Goal: Information Seeking & Learning: Learn about a topic

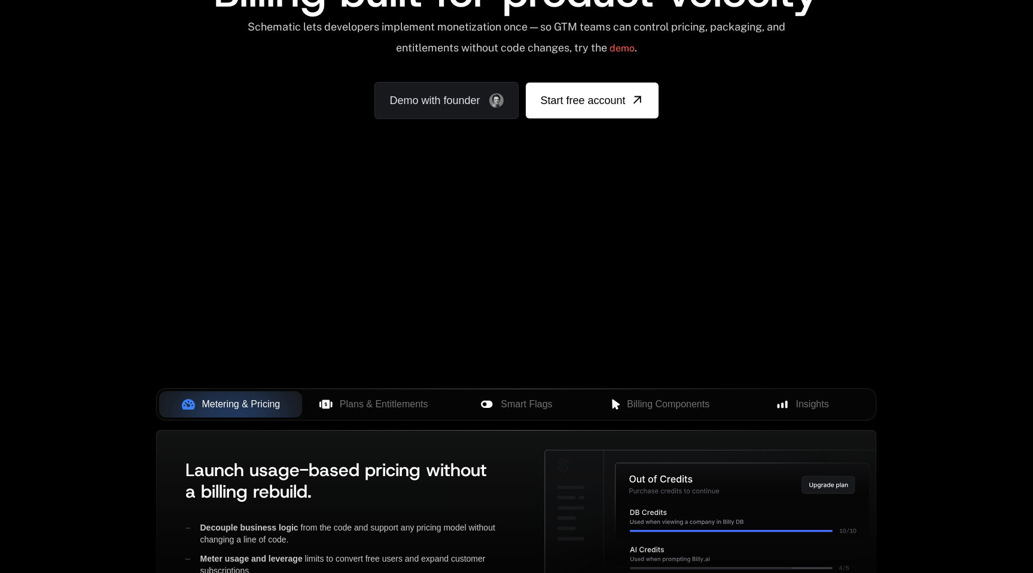
scroll to position [311, 0]
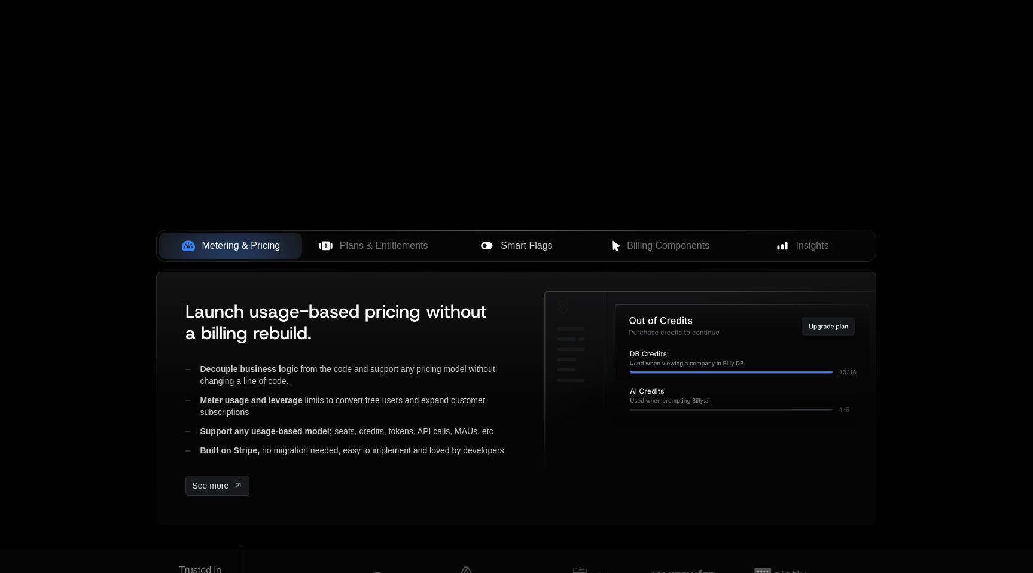
click at [489, 248] on icon at bounding box center [486, 245] width 11 height 7
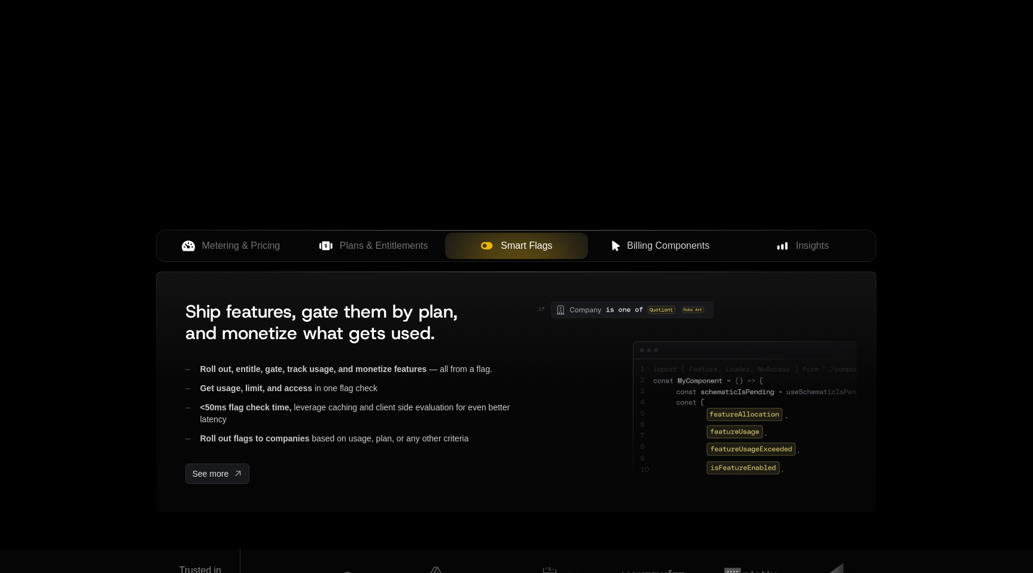
click at [628, 243] on span "Billing Components" at bounding box center [668, 246] width 83 height 14
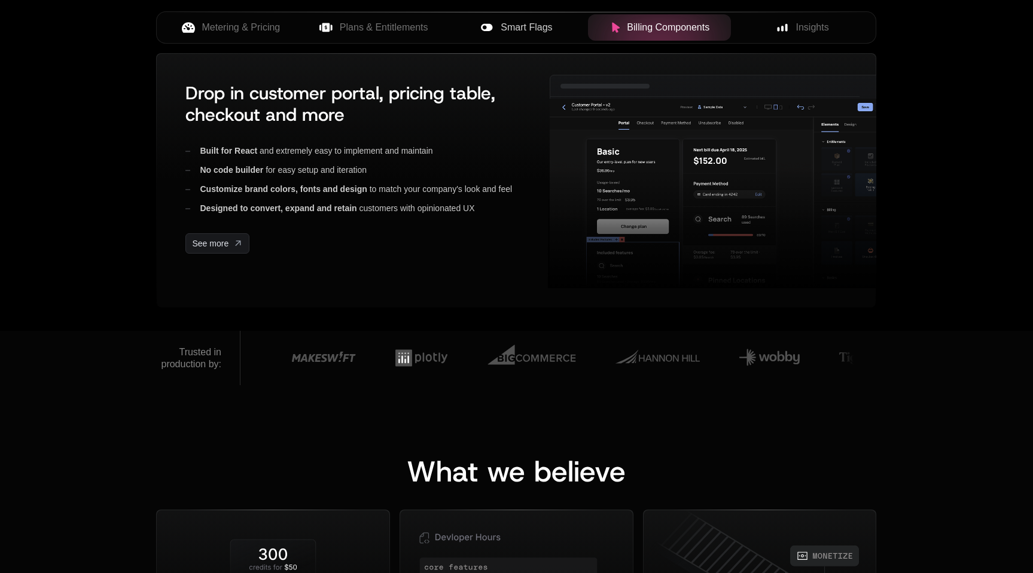
scroll to position [425, 0]
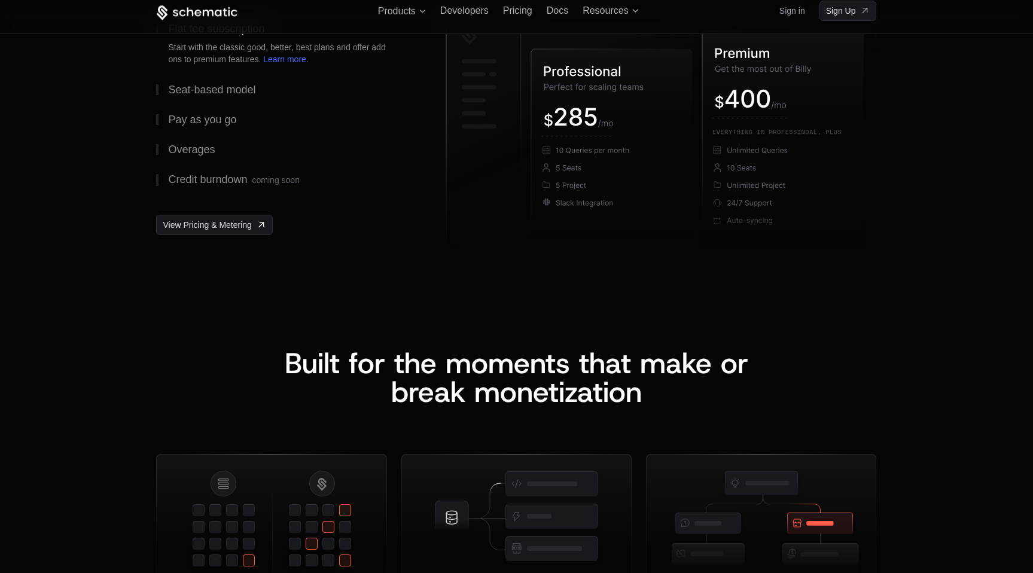
scroll to position [1735, 0]
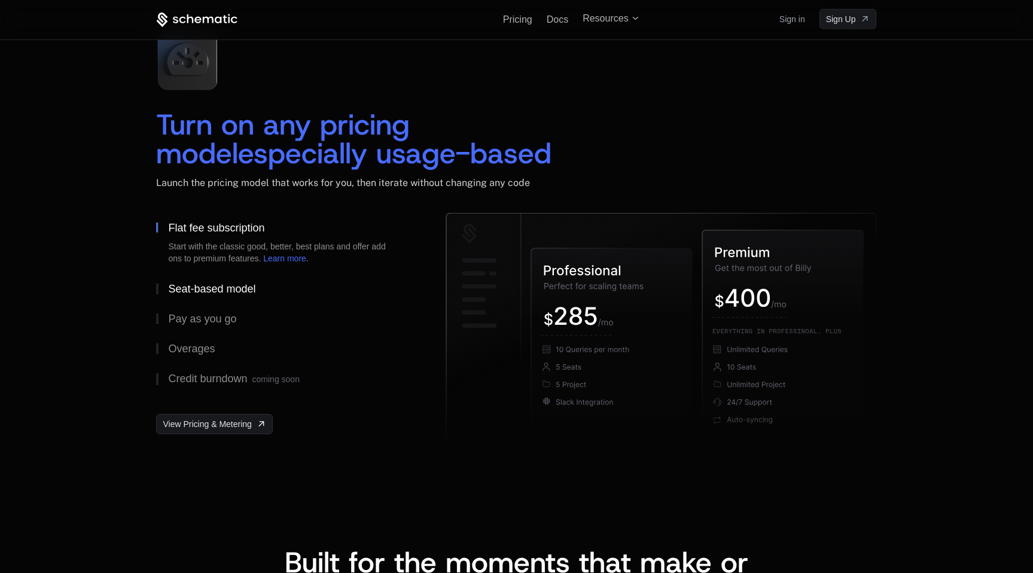
click at [222, 283] on div "Seat-based model" at bounding box center [211, 288] width 87 height 11
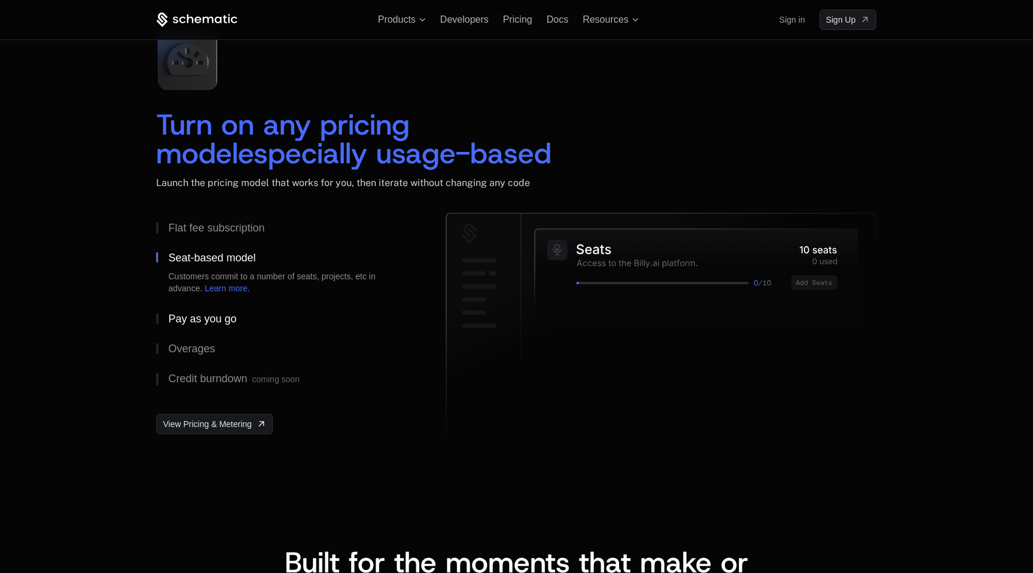
click at [204, 315] on div "Pay as you go" at bounding box center [202, 318] width 68 height 11
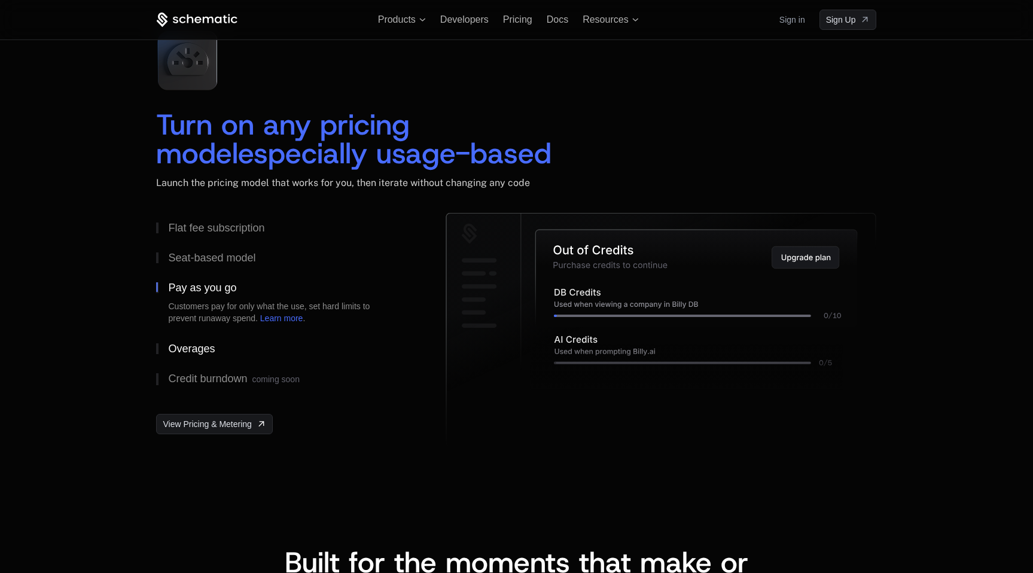
click at [194, 344] on div "Overages" at bounding box center [191, 348] width 47 height 11
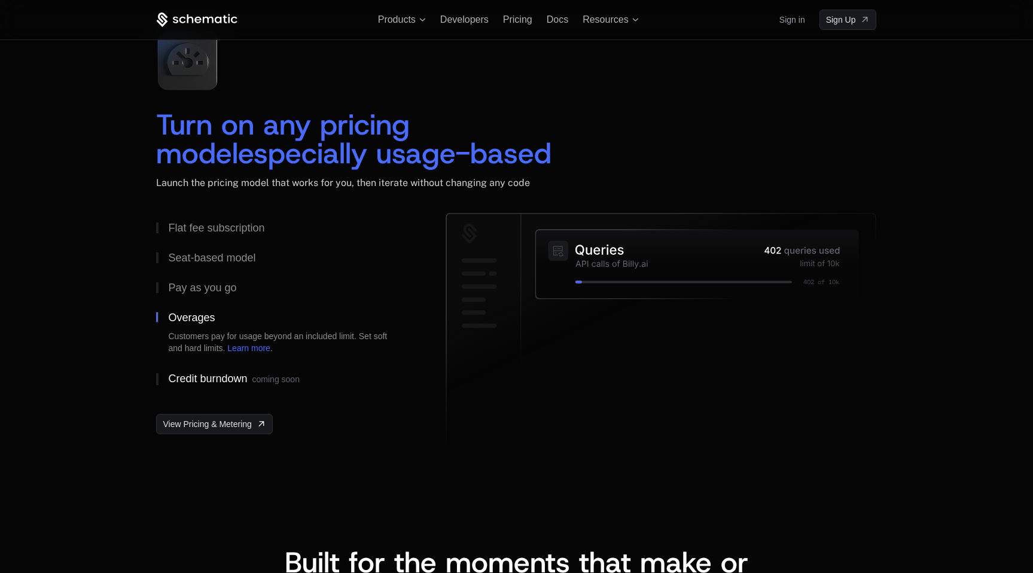
click at [191, 379] on div "Credit burndown coming soon" at bounding box center [233, 379] width 131 height 12
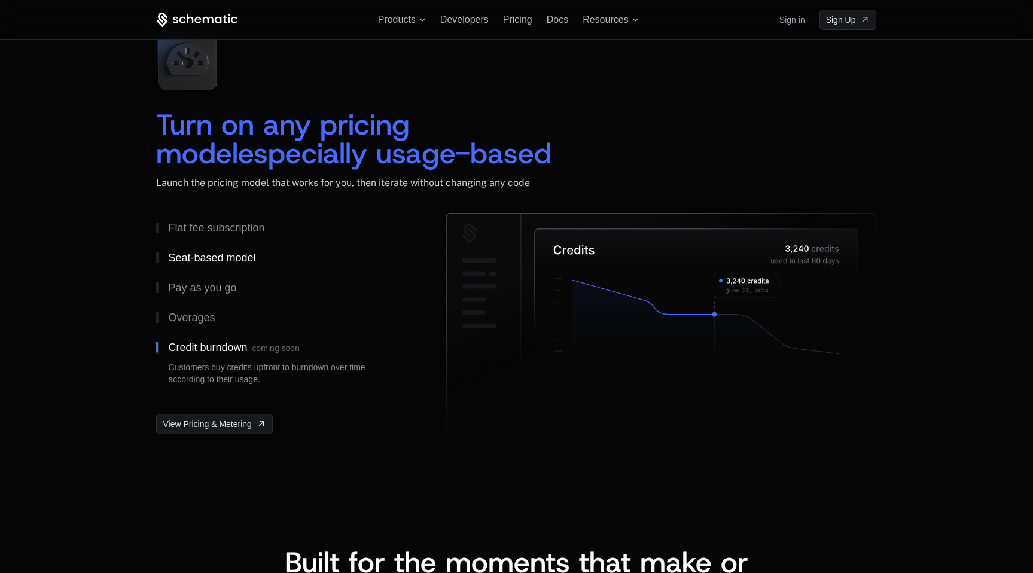
click at [200, 258] on div "Seat-based model" at bounding box center [211, 257] width 87 height 11
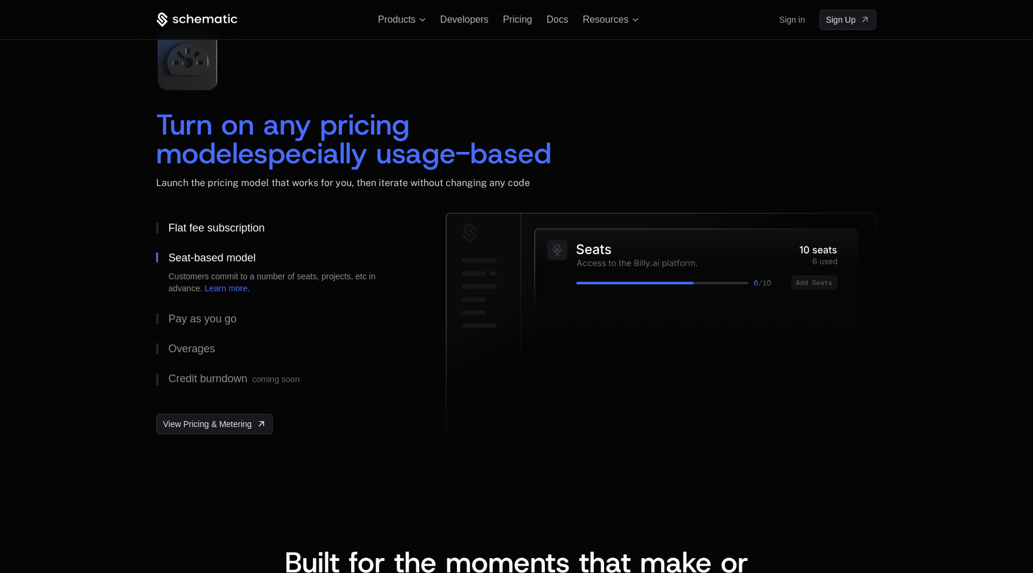
click at [214, 222] on div "Flat fee subscription" at bounding box center [216, 227] width 96 height 11
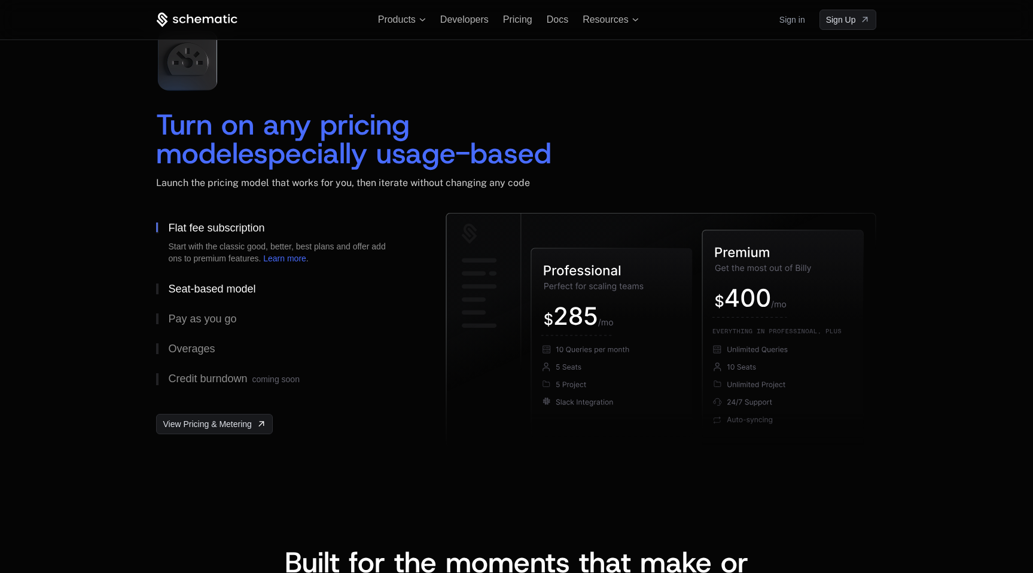
click at [226, 283] on div "Seat-based model" at bounding box center [211, 288] width 87 height 11
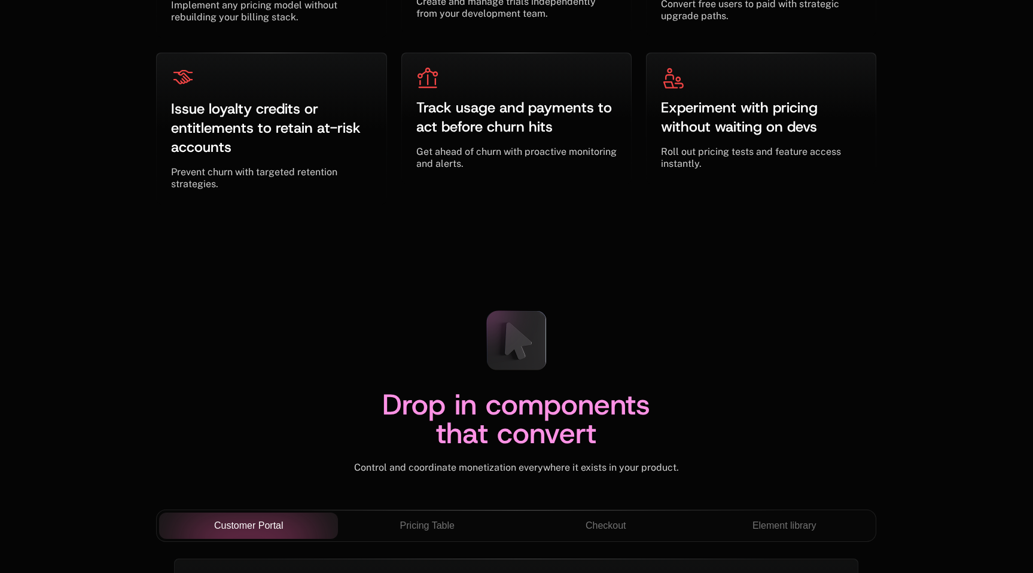
scroll to position [4222, 0]
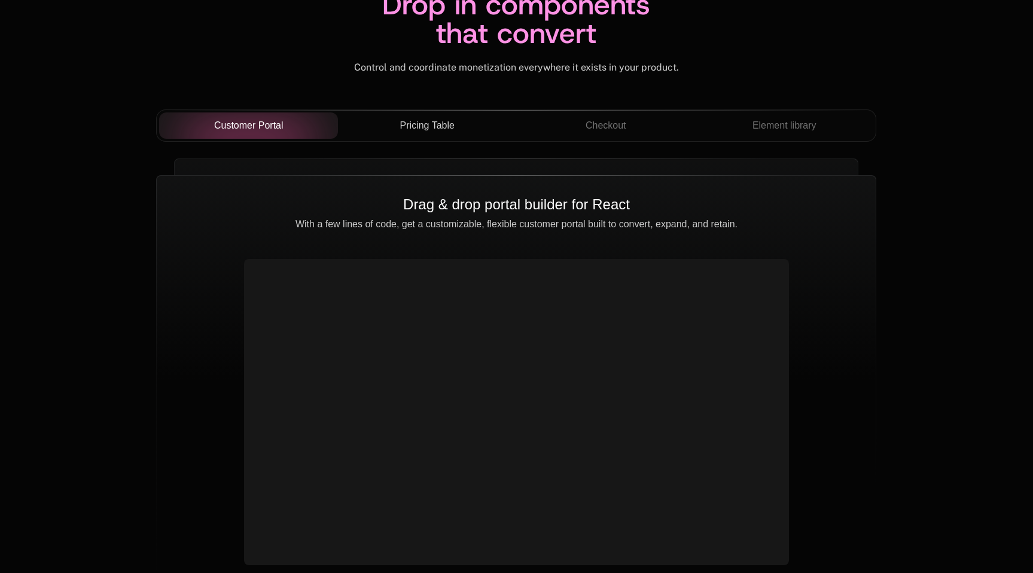
click at [478, 126] on div "Pricing Table" at bounding box center [427, 125] width 160 height 14
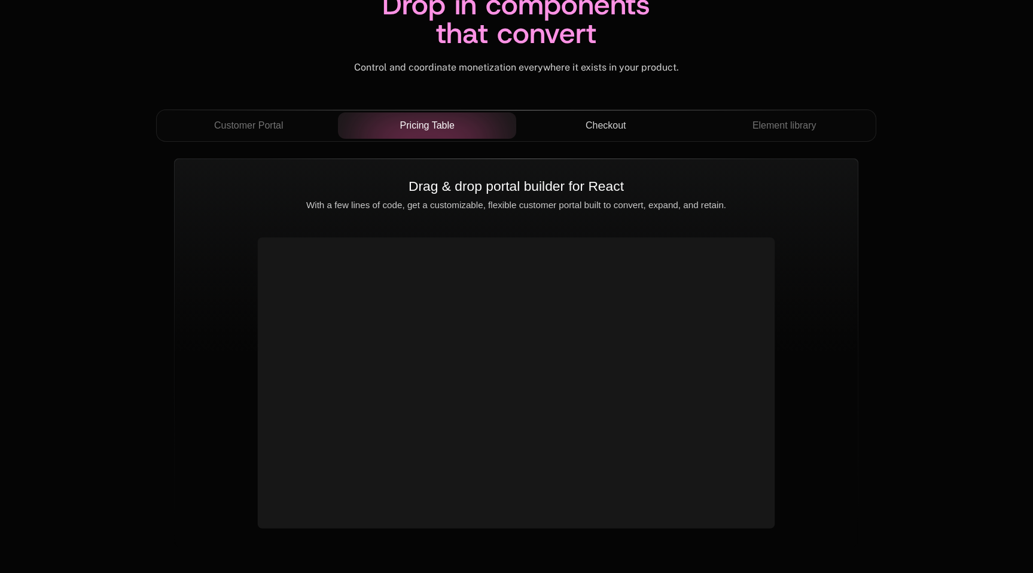
click at [573, 132] on div "Checkout" at bounding box center [606, 125] width 160 height 14
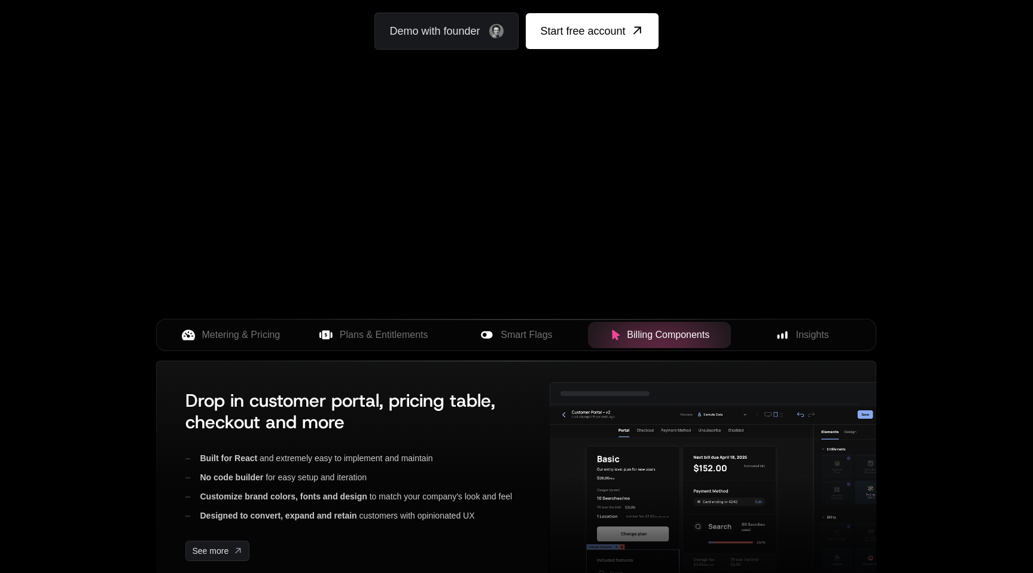
scroll to position [306, 0]
